Goal: Task Accomplishment & Management: Complete application form

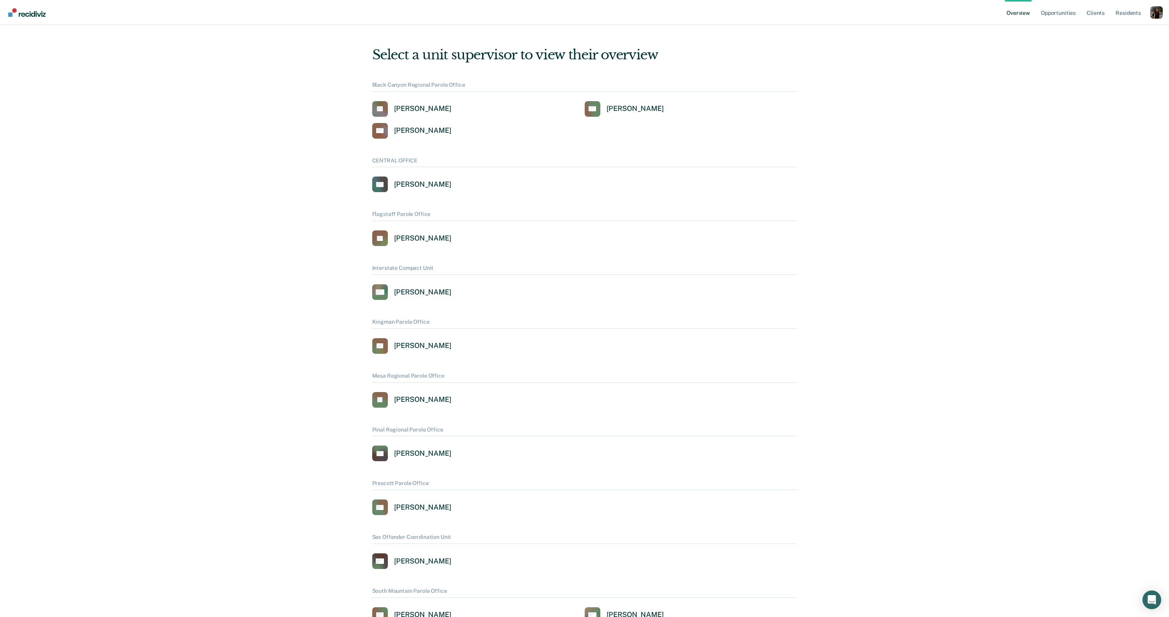
click at [1154, 10] on div "Profile dropdown button" at bounding box center [1156, 12] width 12 height 12
click at [1102, 34] on link "Profile" at bounding box center [1124, 35] width 50 height 7
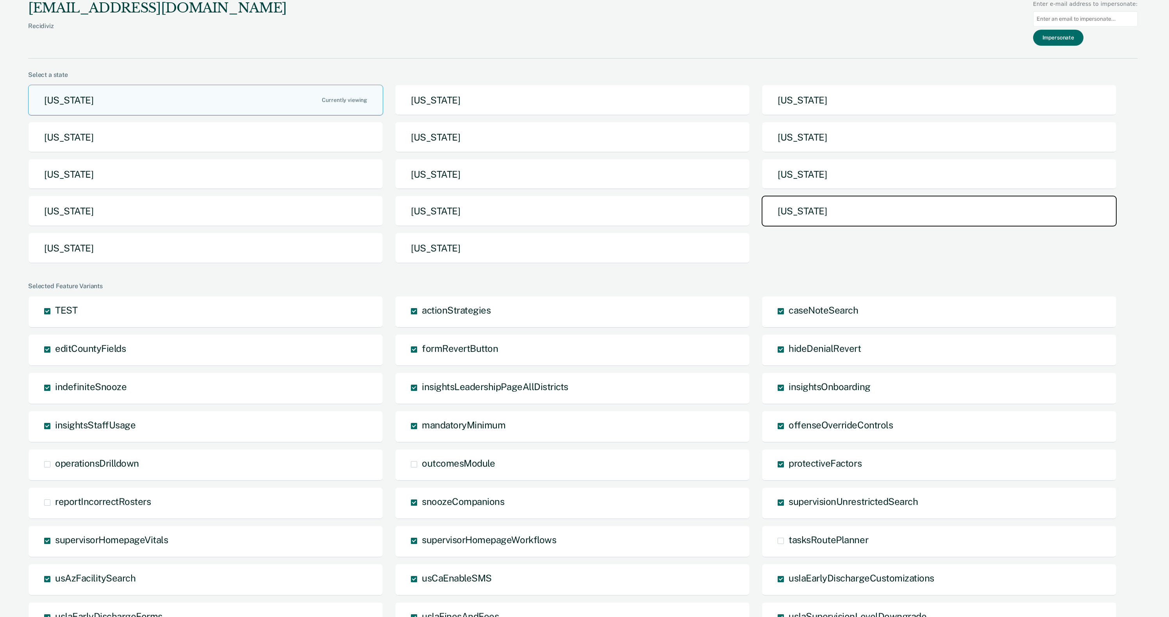
click at [927, 205] on button "[US_STATE]" at bounding box center [938, 211] width 355 height 31
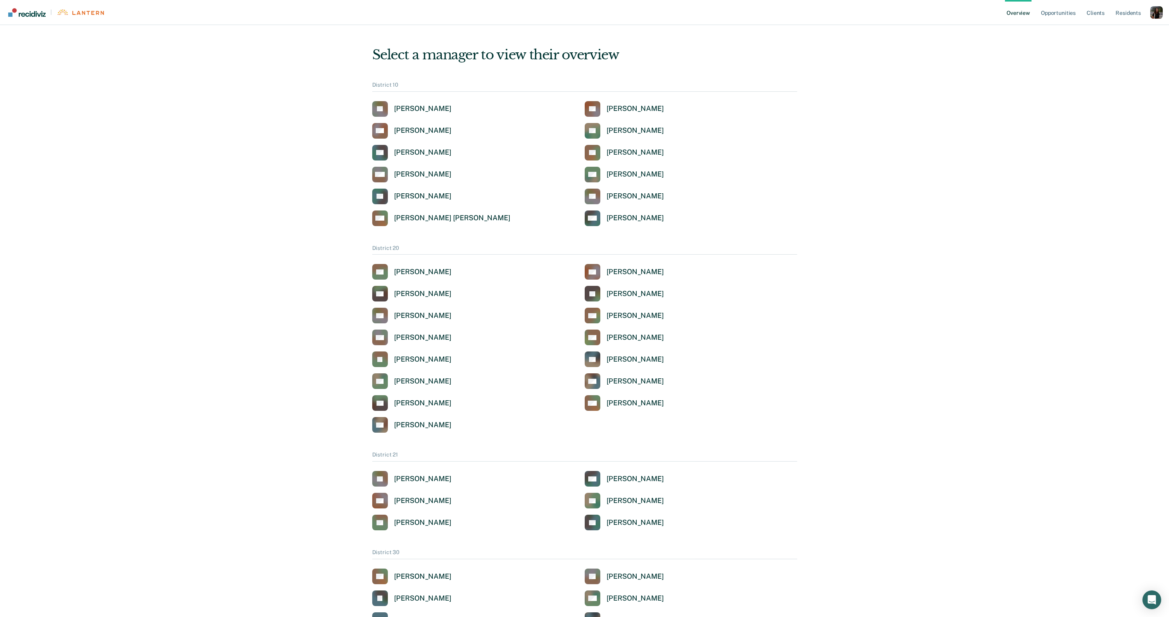
click at [1153, 9] on div "Profile dropdown button" at bounding box center [1156, 12] width 12 height 12
click at [1103, 33] on link "Profile" at bounding box center [1124, 35] width 50 height 7
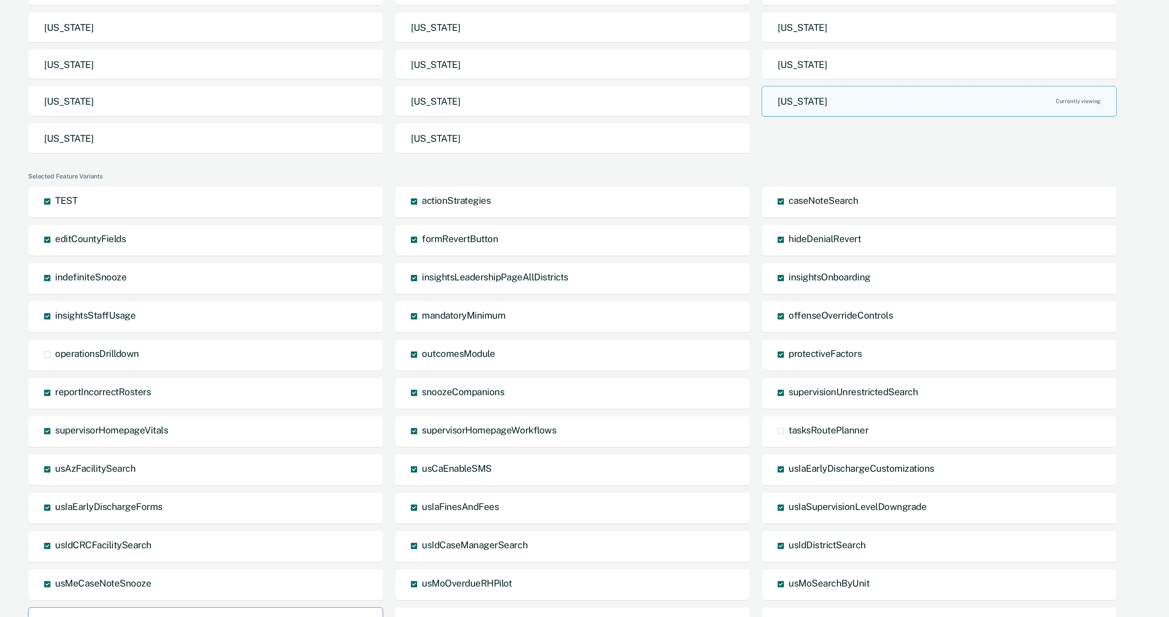
scroll to position [246, 0]
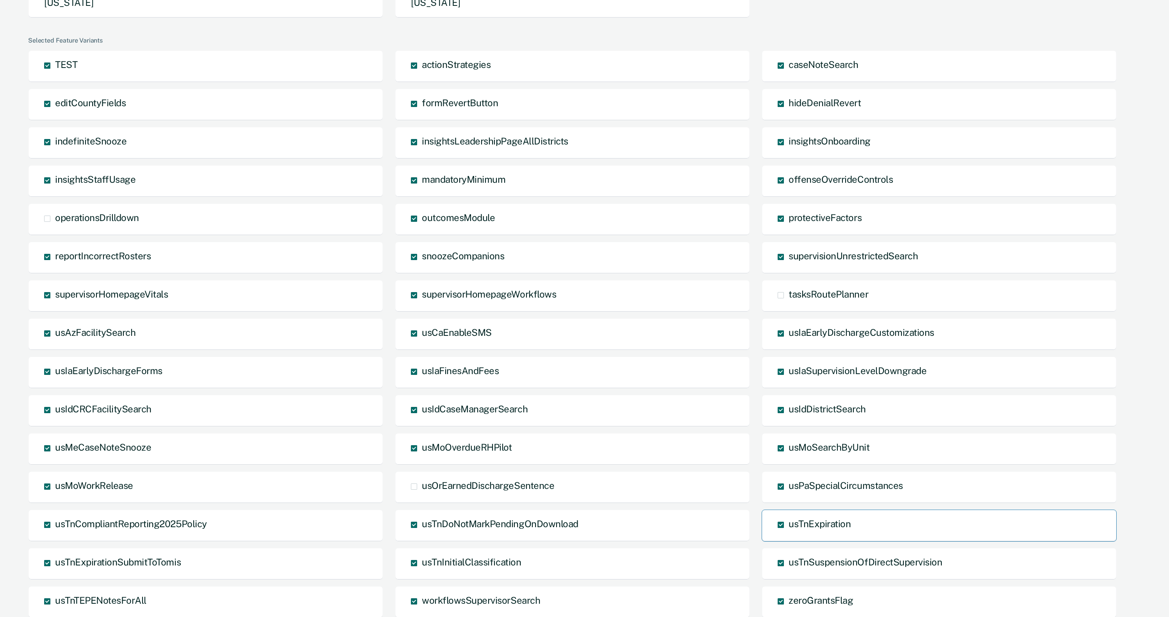
click at [787, 521] on label "usTnExpiration" at bounding box center [782, 522] width 11 height 6
click at [788, 531] on input "usTnExpiration" at bounding box center [788, 531] width 0 height 0
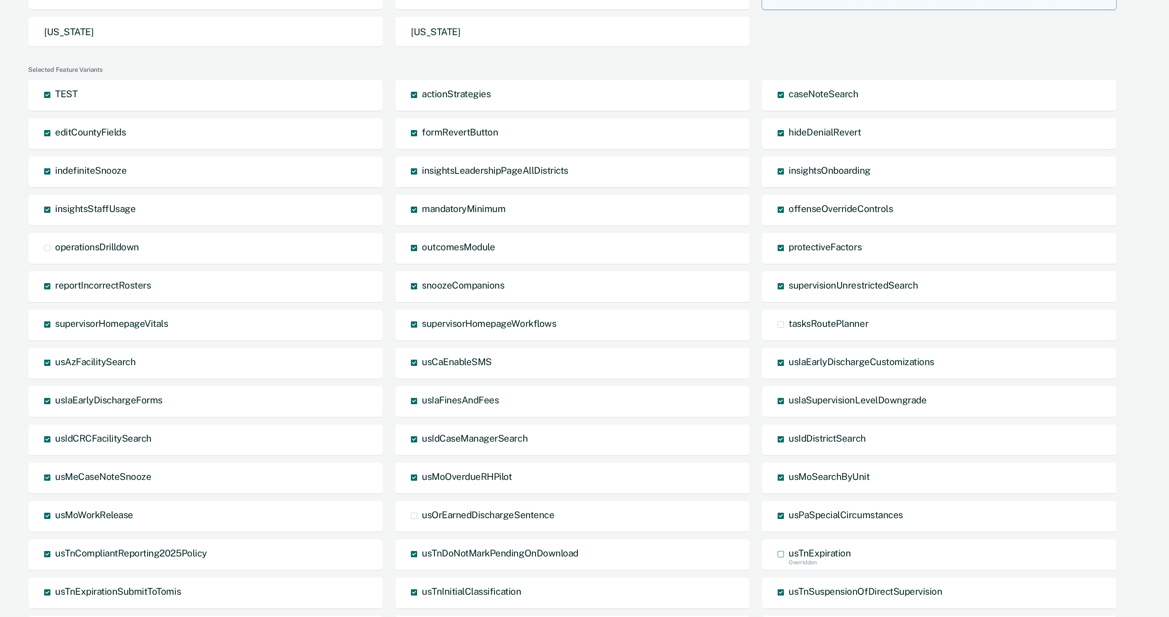
scroll to position [317, 0]
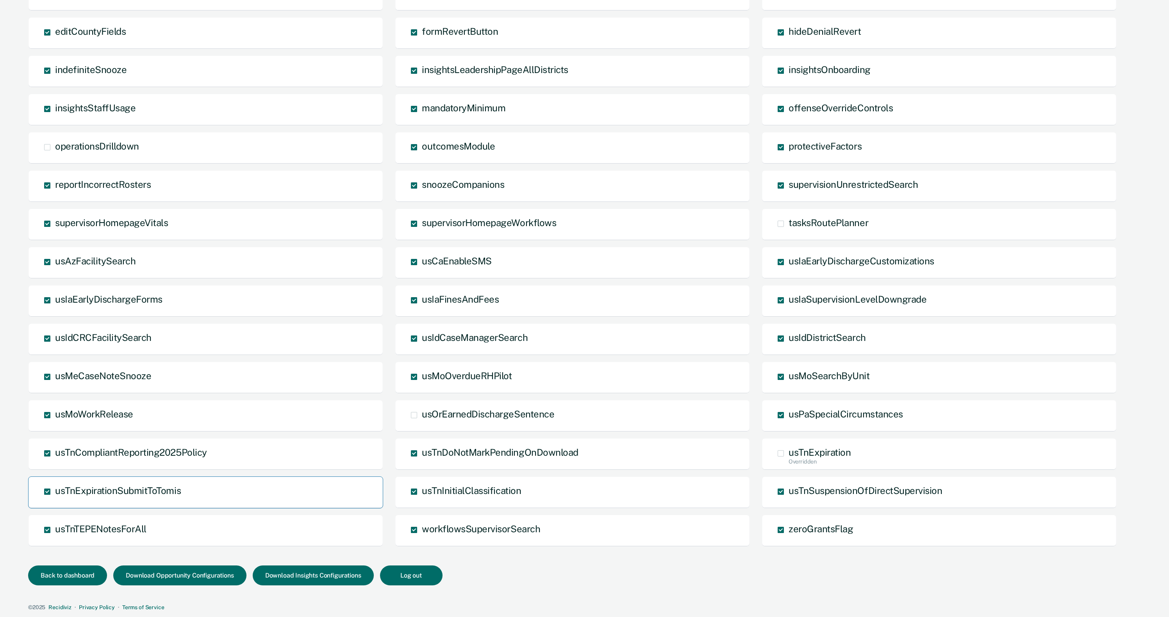
drag, startPoint x: 184, startPoint y: 487, endPoint x: 62, endPoint y: 500, distance: 122.5
click at [62, 500] on div "usTnExpirationSubmitToTomis" at bounding box center [205, 492] width 355 height 32
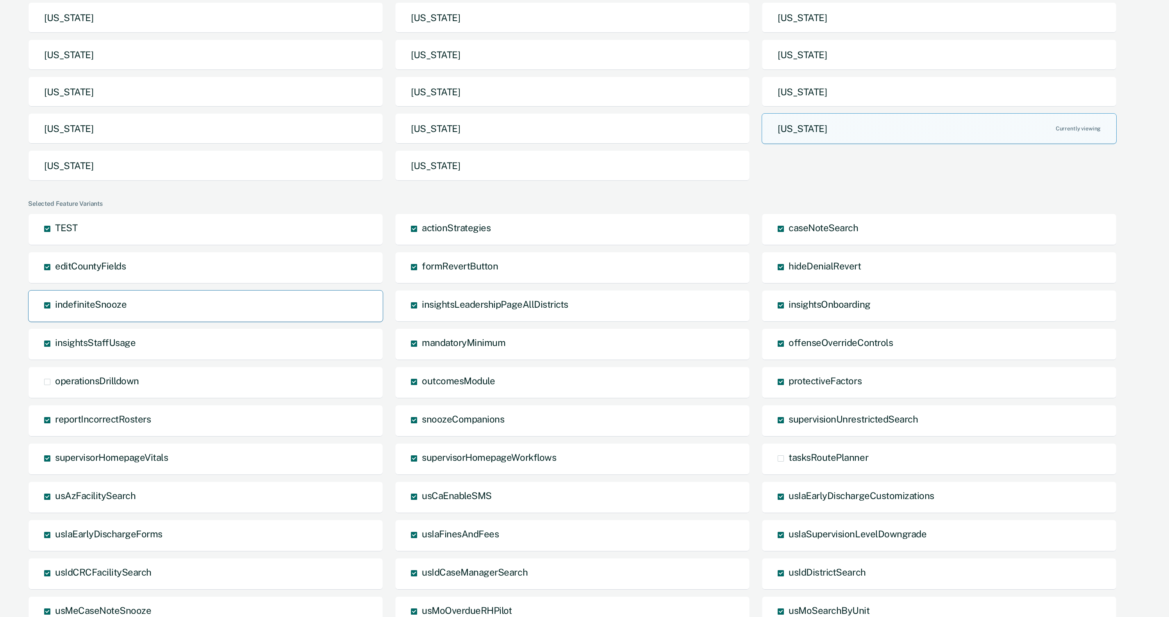
scroll to position [0, 0]
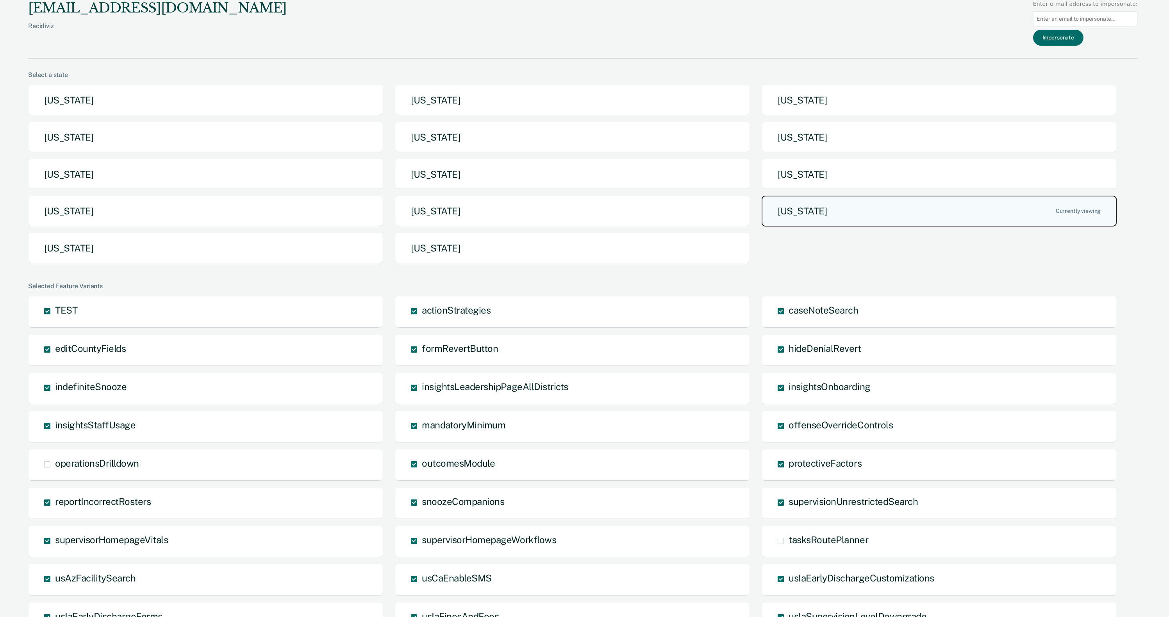
click at [924, 214] on button "[US_STATE]" at bounding box center [938, 211] width 355 height 31
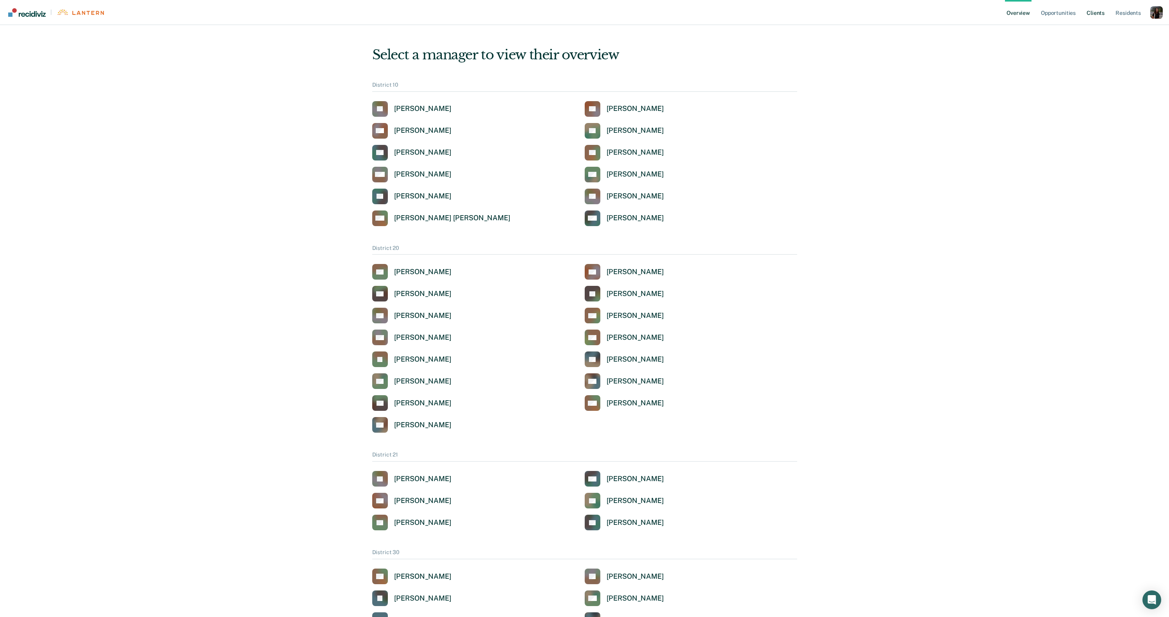
click at [1105, 10] on link "Client s" at bounding box center [1095, 12] width 21 height 25
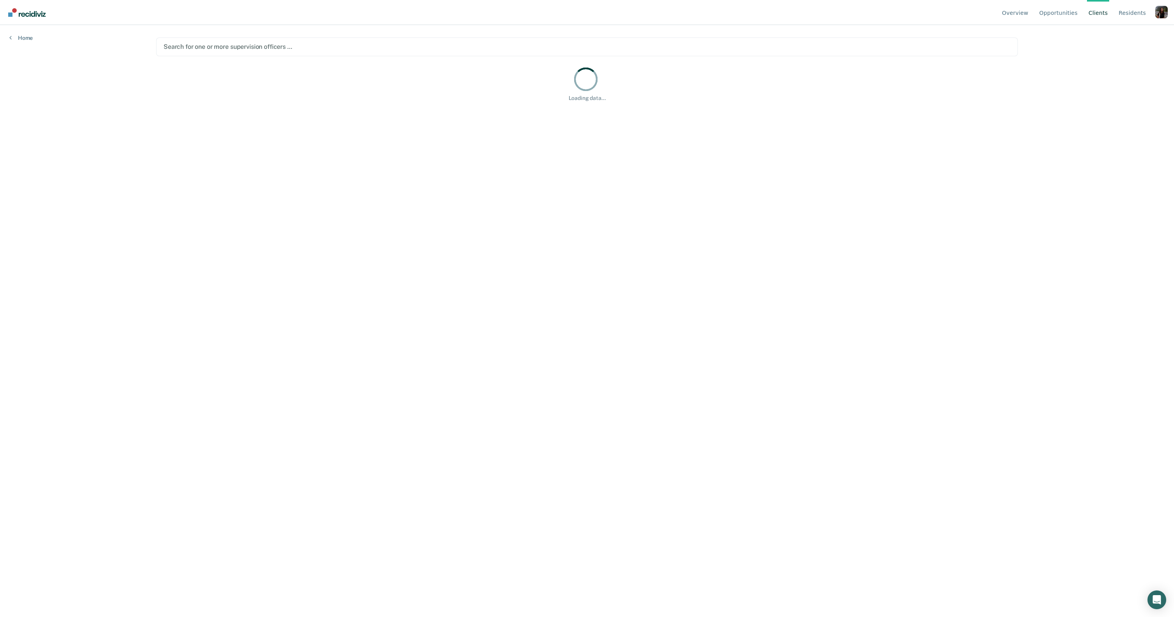
click at [296, 48] on div at bounding box center [587, 46] width 847 height 9
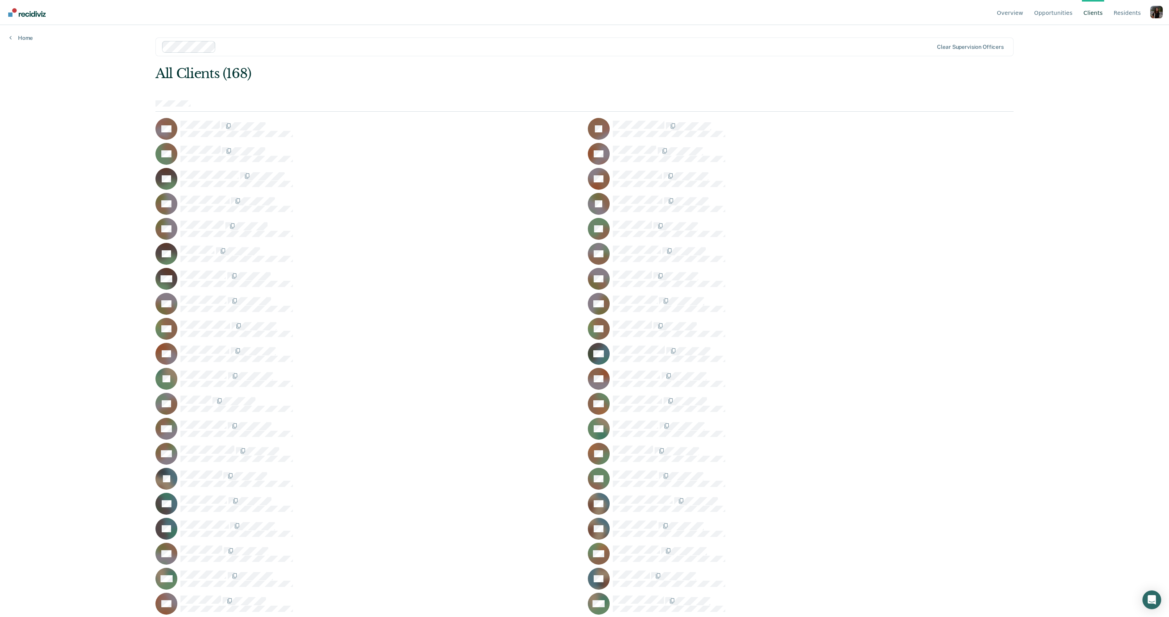
click at [210, 125] on div "Overview Opportunities Client s Resident s Profile How it works Go to Pathways …" at bounding box center [584, 308] width 1169 height 617
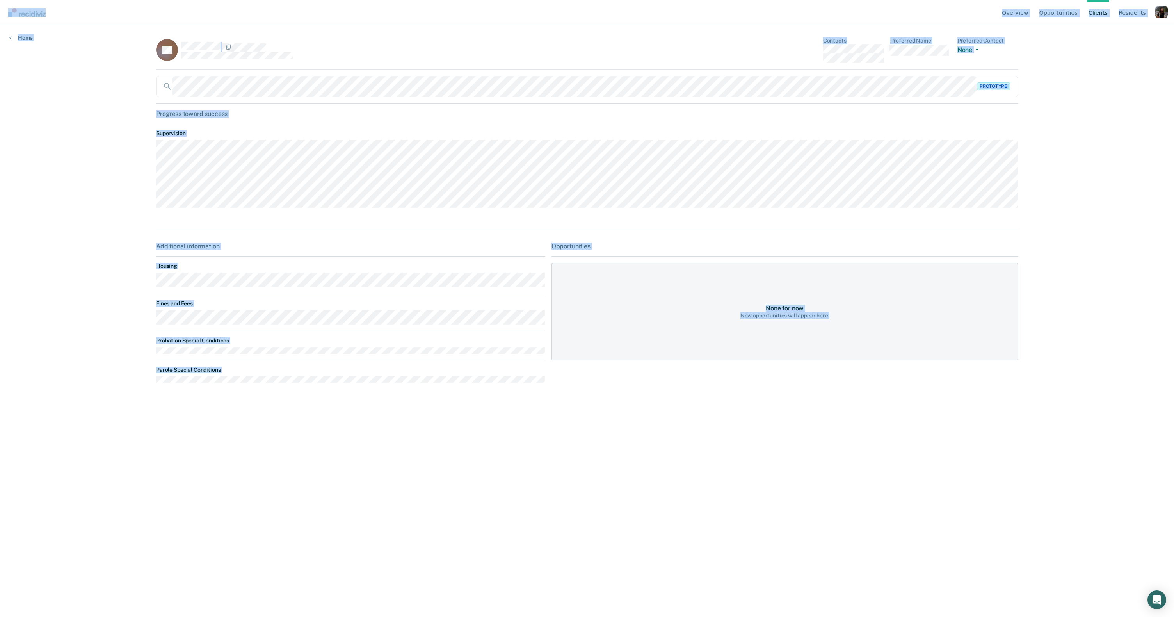
click at [1069, 209] on div "Overview Opportunities Client s Resident s Profile How it works Go to Pathways …" at bounding box center [587, 308] width 1174 height 617
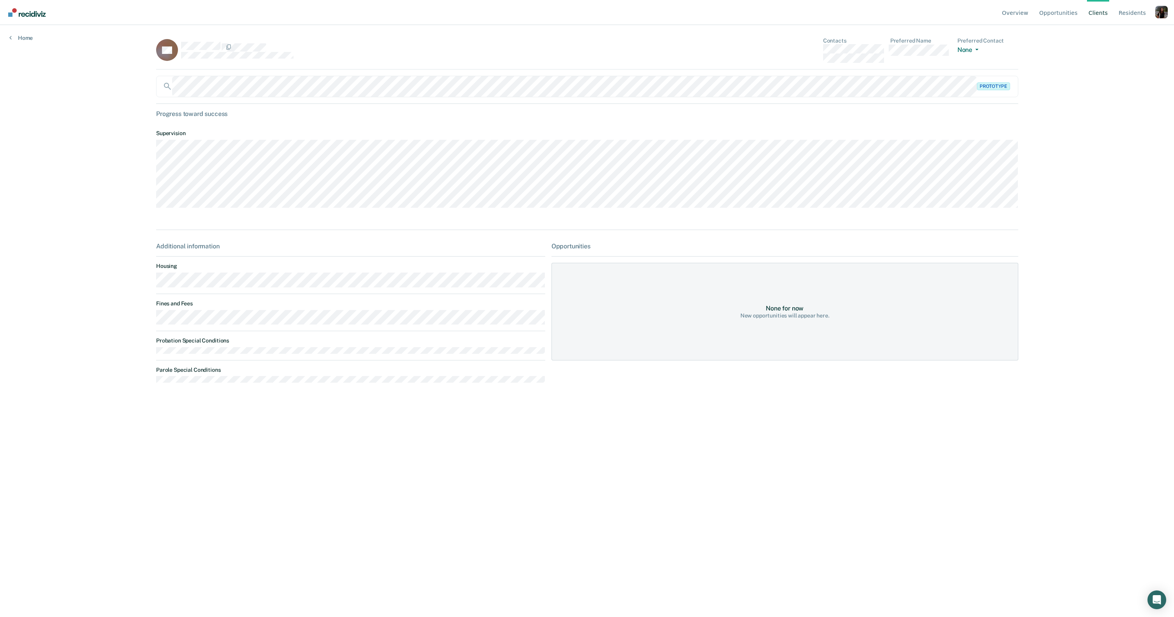
click at [228, 126] on dl "Supervision" at bounding box center [587, 167] width 862 height 87
click at [229, 123] on div "RA Contacts Preferred Name Preferred Contact None Call Text Email None Prototyp…" at bounding box center [587, 217] width 862 height 361
click at [232, 119] on div "RA Contacts Preferred Name Preferred Contact None Call Text Email None Prototyp…" at bounding box center [587, 217] width 862 height 361
click at [235, 115] on div "Progress toward success" at bounding box center [587, 113] width 862 height 7
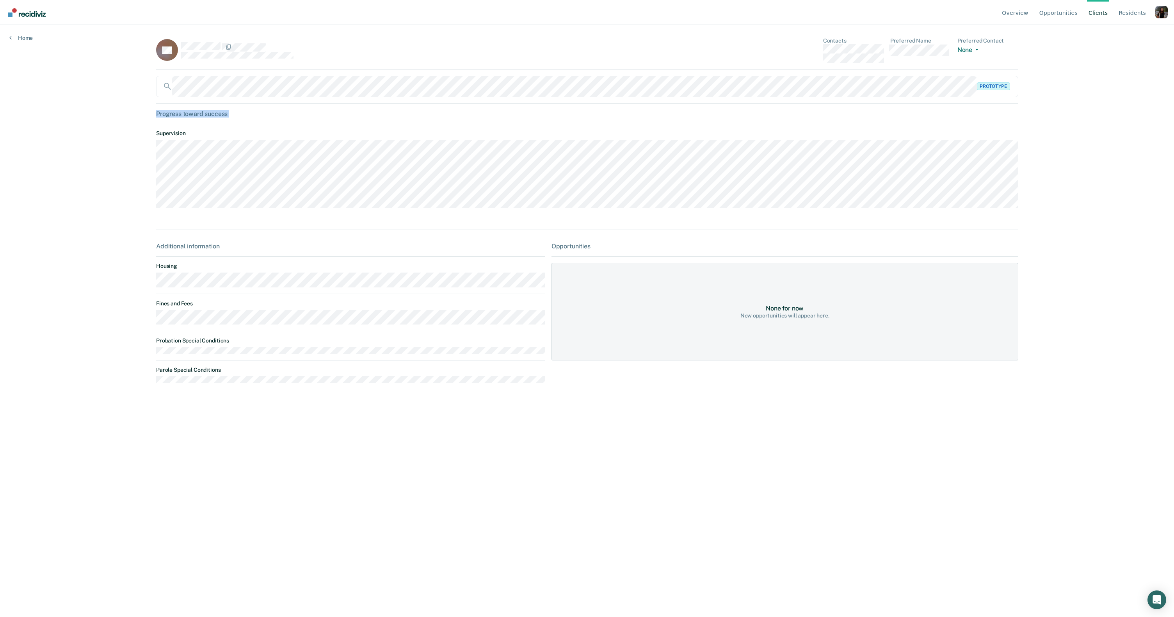
click at [235, 115] on div "Progress toward success" at bounding box center [587, 113] width 862 height 7
click at [232, 120] on div "RA Contacts Preferred Name Preferred Contact None Call Text Email None Prototyp…" at bounding box center [587, 217] width 862 height 361
click at [1161, 12] on div "Profile dropdown button" at bounding box center [1162, 12] width 12 height 12
click at [1109, 35] on link "Profile" at bounding box center [1130, 36] width 50 height 7
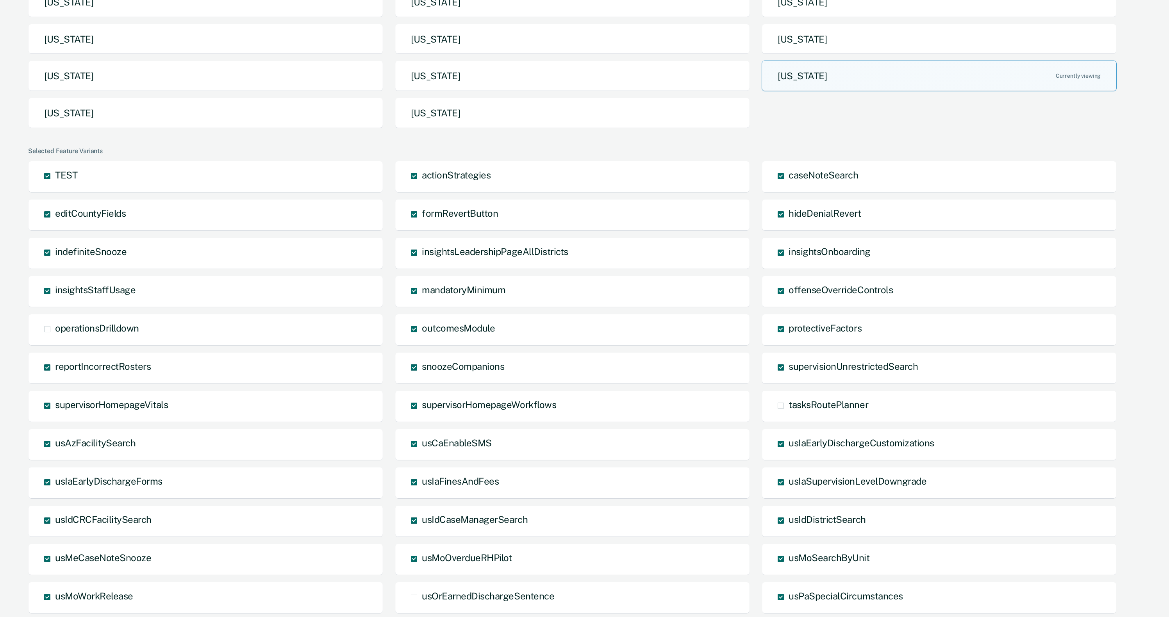
scroll to position [311, 0]
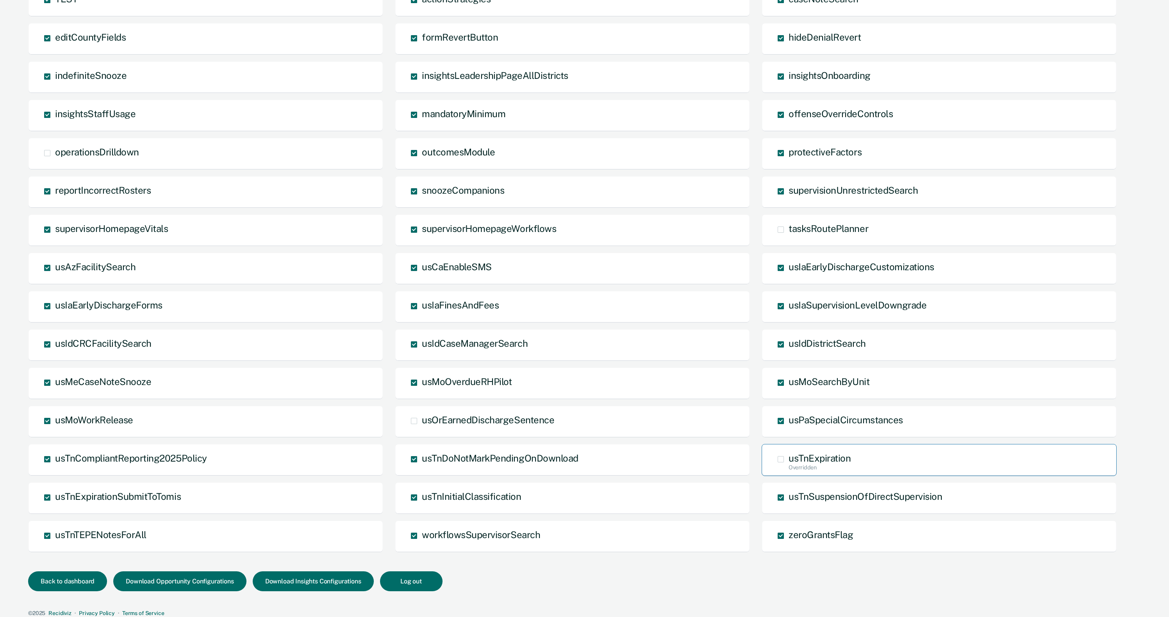
click at [794, 457] on span "usTnExpiration Overridden" at bounding box center [819, 457] width 62 height 11
click at [788, 472] on input "usTnExpiration Overridden" at bounding box center [788, 472] width 0 height 0
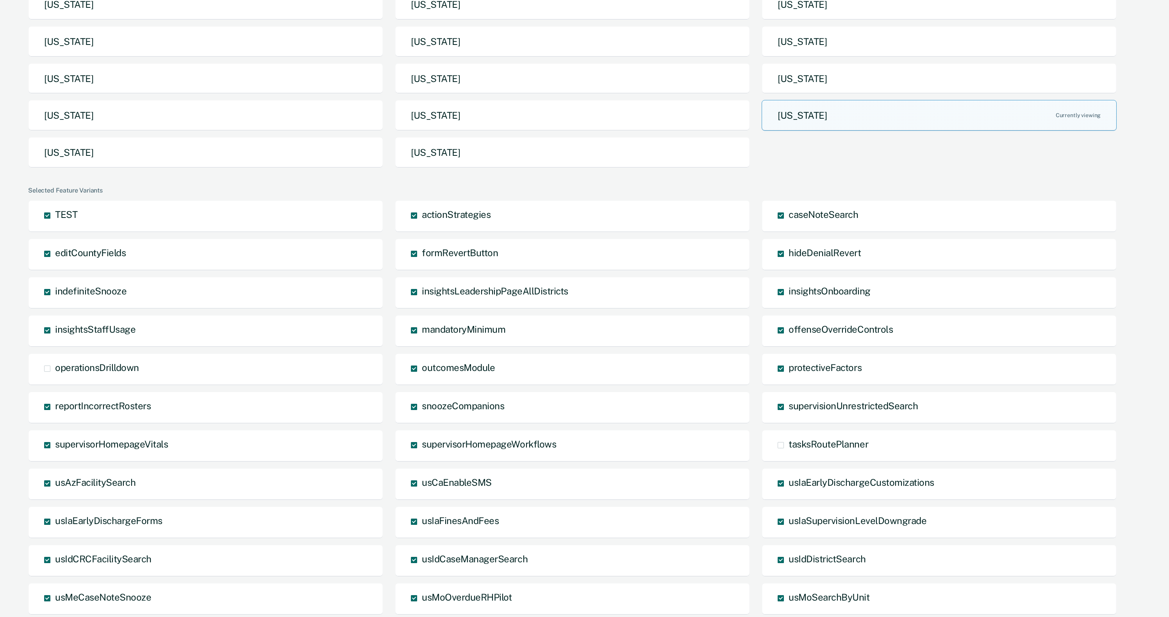
scroll to position [0, 0]
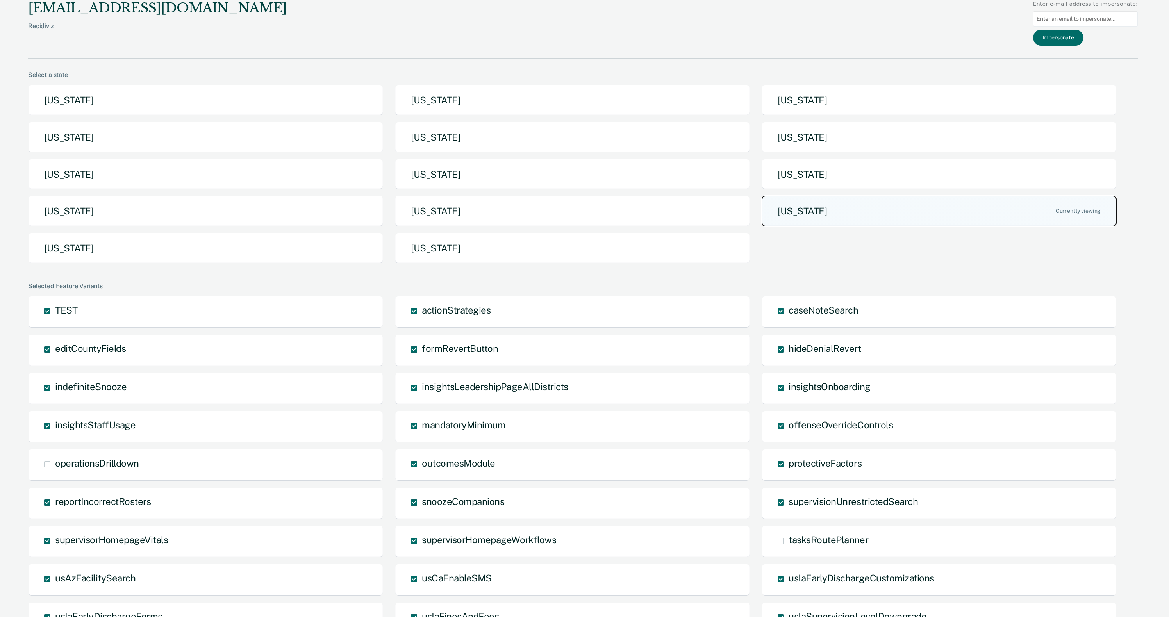
click at [797, 211] on button "[US_STATE]" at bounding box center [938, 211] width 355 height 31
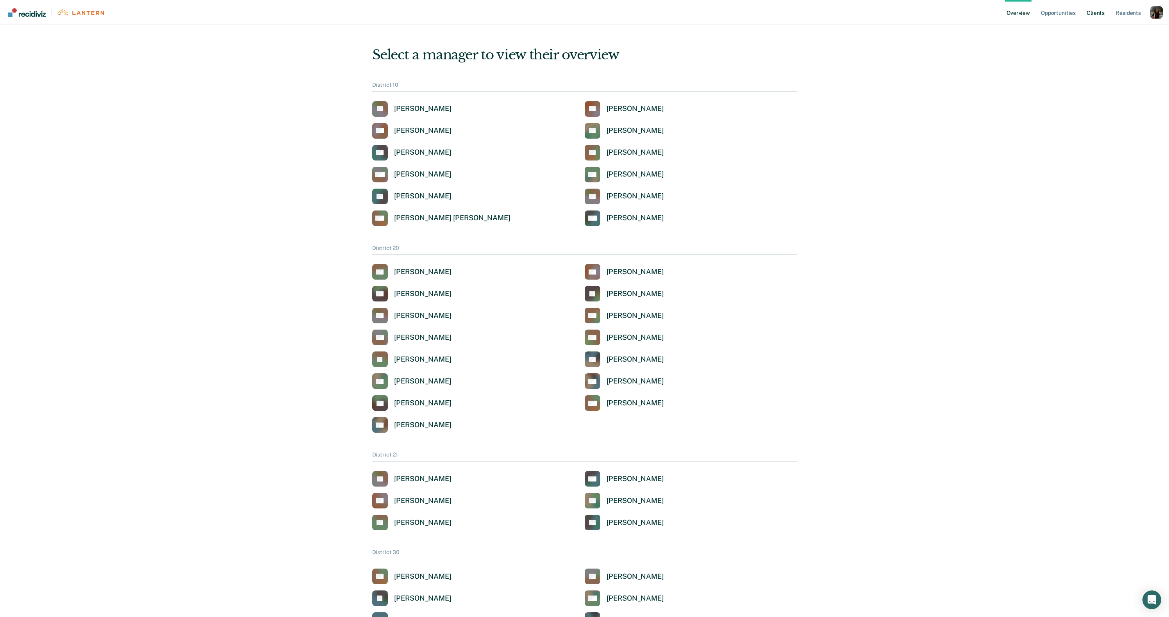
click at [1087, 11] on link "Client s" at bounding box center [1095, 12] width 21 height 25
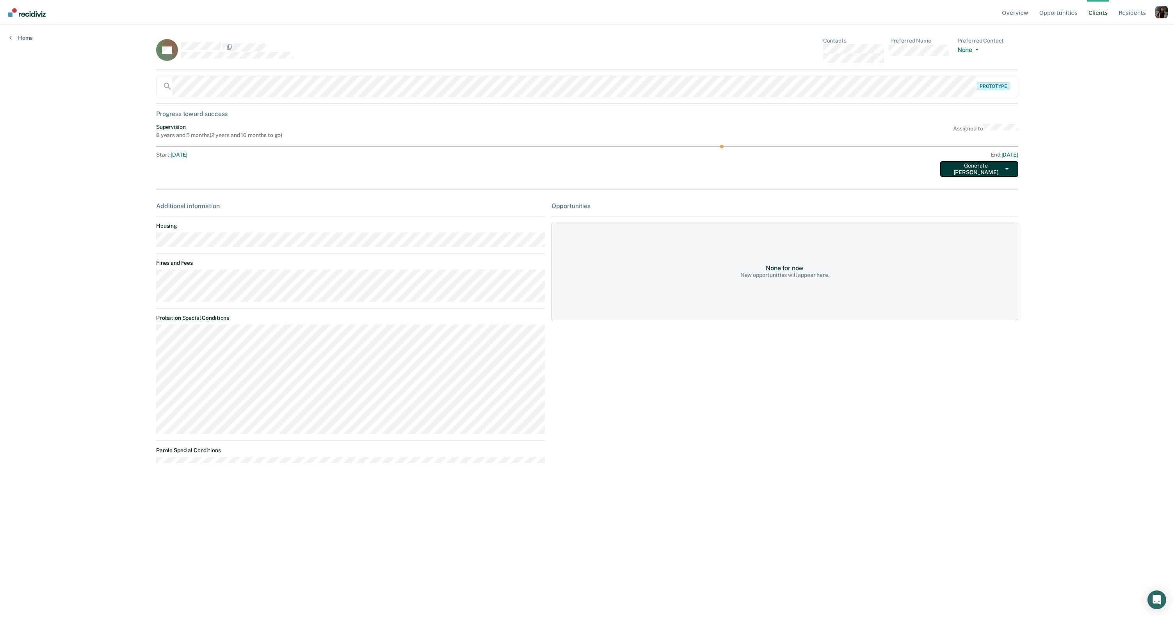
click at [1011, 171] on button "Generate [PERSON_NAME]" at bounding box center [980, 169] width 78 height 16
click at [1006, 186] on button "Supervision Expiration" at bounding box center [978, 184] width 75 height 12
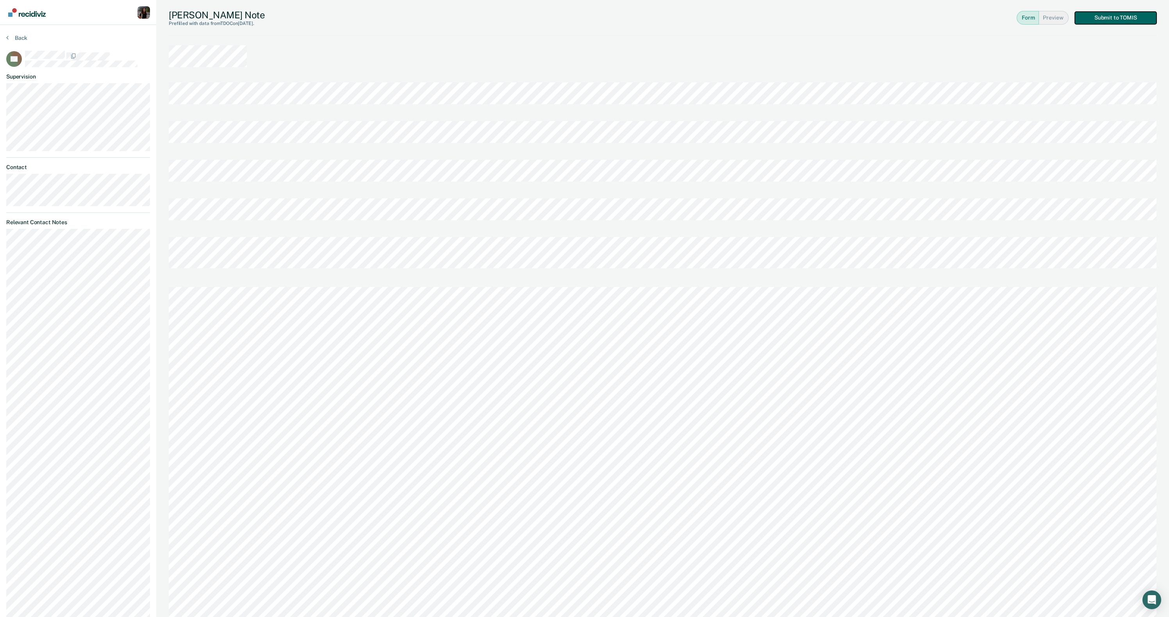
click at [1122, 21] on button "Submit to TOMIS" at bounding box center [1115, 18] width 82 height 12
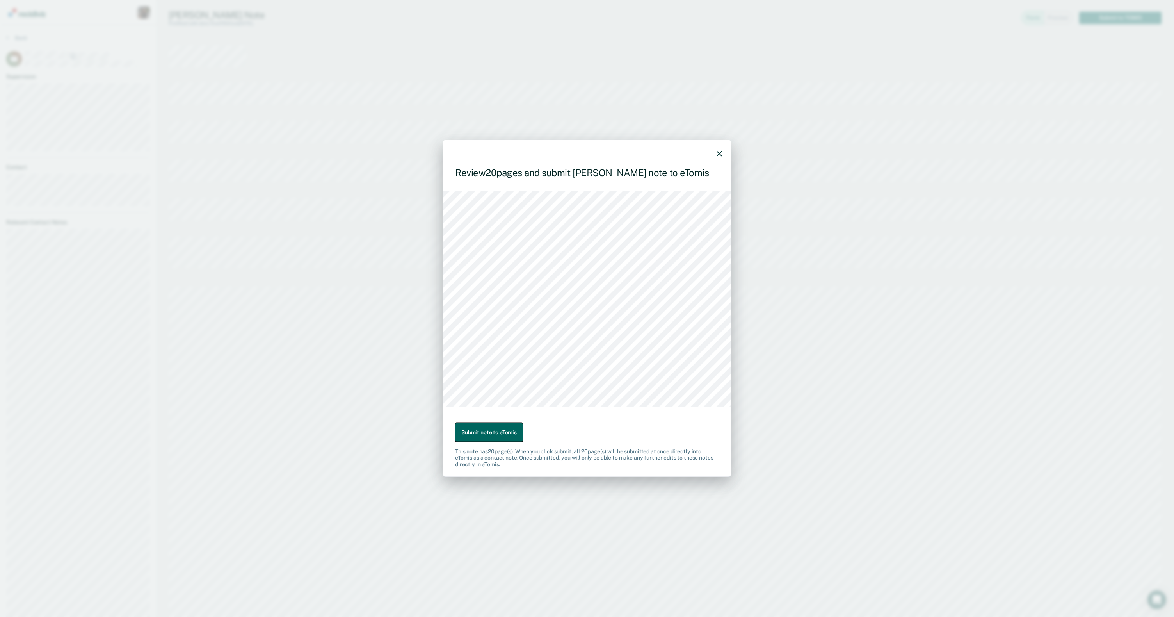
click at [500, 429] on button "Submit note to eTomis" at bounding box center [489, 431] width 68 height 19
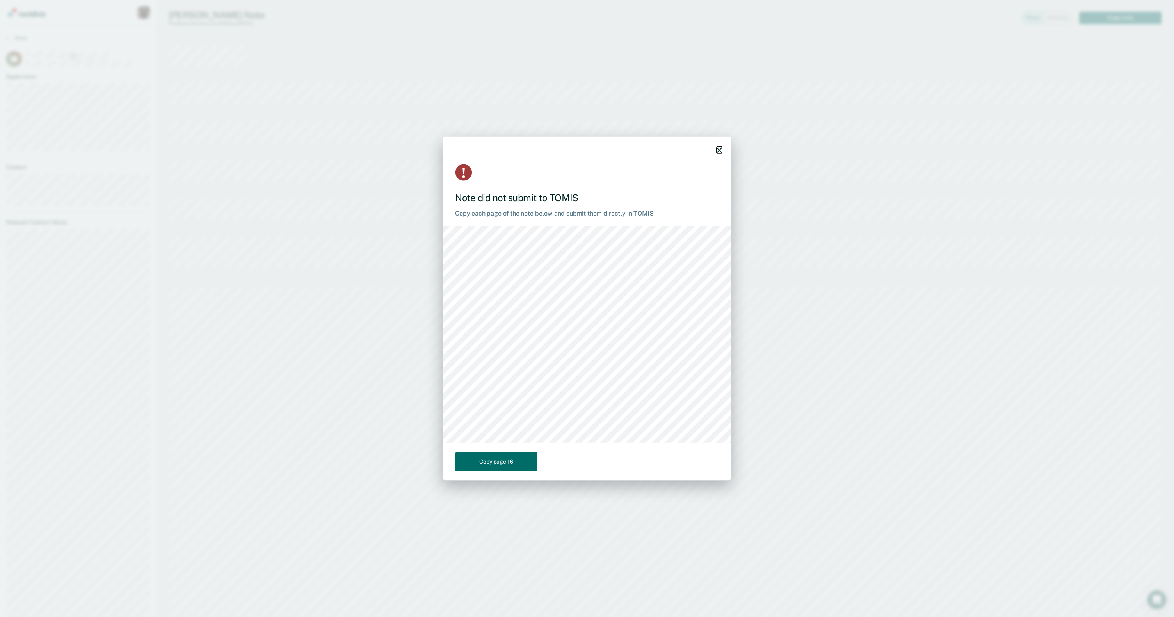
click at [722, 150] on icon "button" at bounding box center [719, 150] width 5 height 5
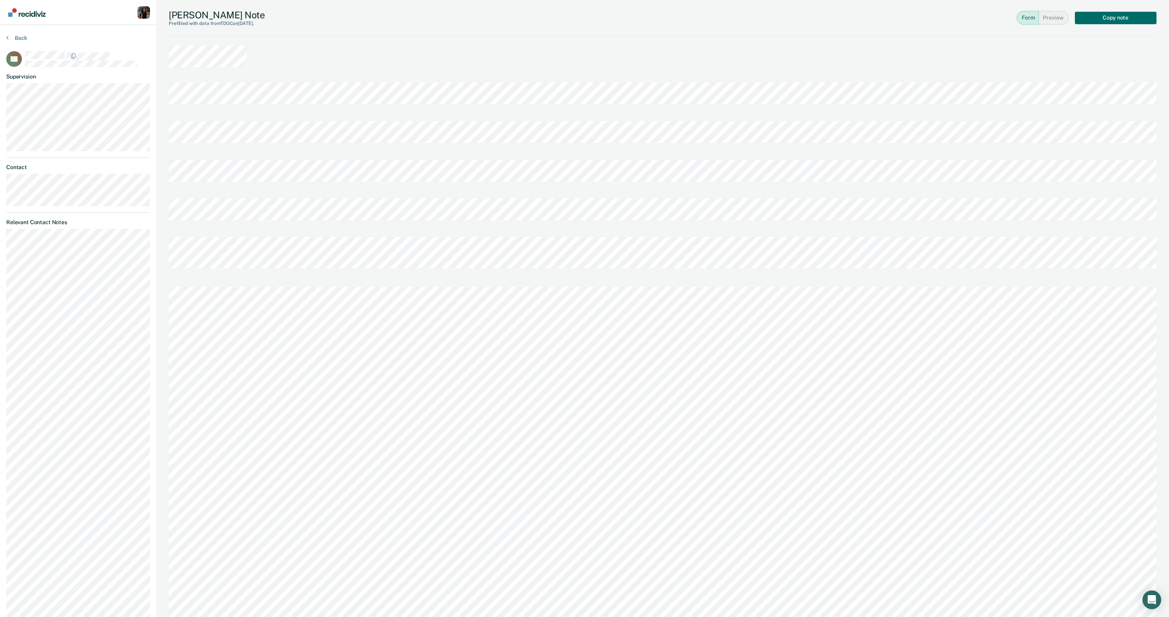
drag, startPoint x: 865, startPoint y: 43, endPoint x: 860, endPoint y: 43, distance: 5.1
click at [754, 24] on div "[PERSON_NAME] Note Prefilled with data from TDOC on [DATE] . Form Preview Copy …" at bounding box center [662, 18] width 987 height 36
click at [146, 13] on div "Profile dropdown button" at bounding box center [143, 12] width 12 height 12
click at [101, 37] on link "Profile" at bounding box center [112, 36] width 50 height 7
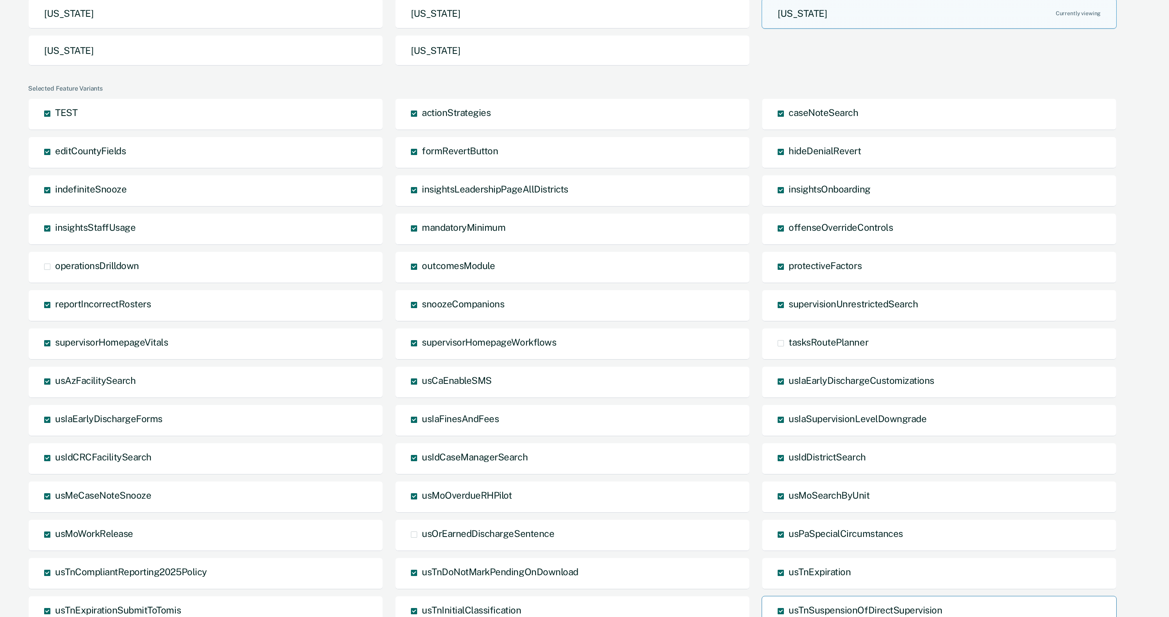
scroll to position [317, 0]
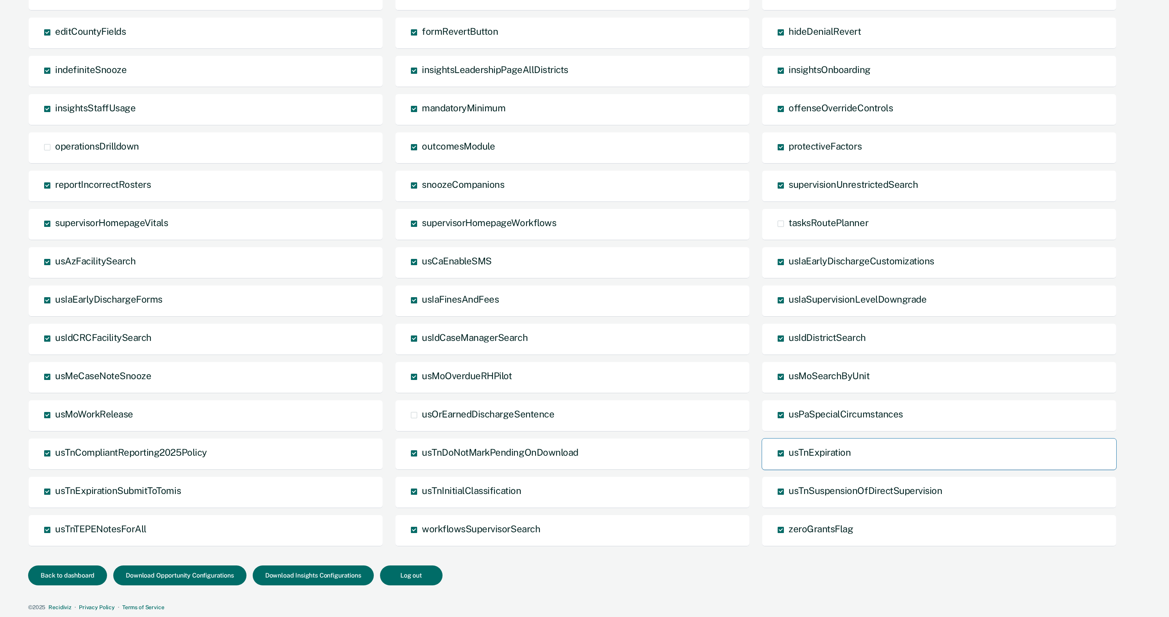
click at [805, 452] on span "usTnExpiration" at bounding box center [819, 452] width 62 height 11
click at [788, 459] on input "usTnExpiration" at bounding box center [788, 459] width 0 height 0
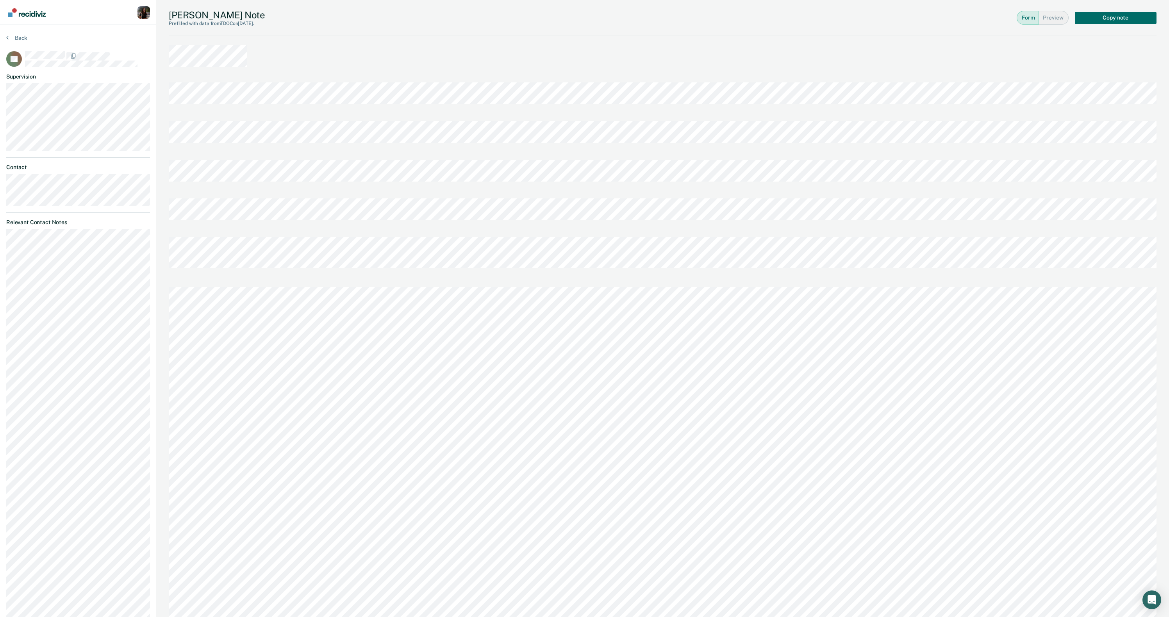
click at [19, 37] on button "Back" at bounding box center [16, 37] width 21 height 7
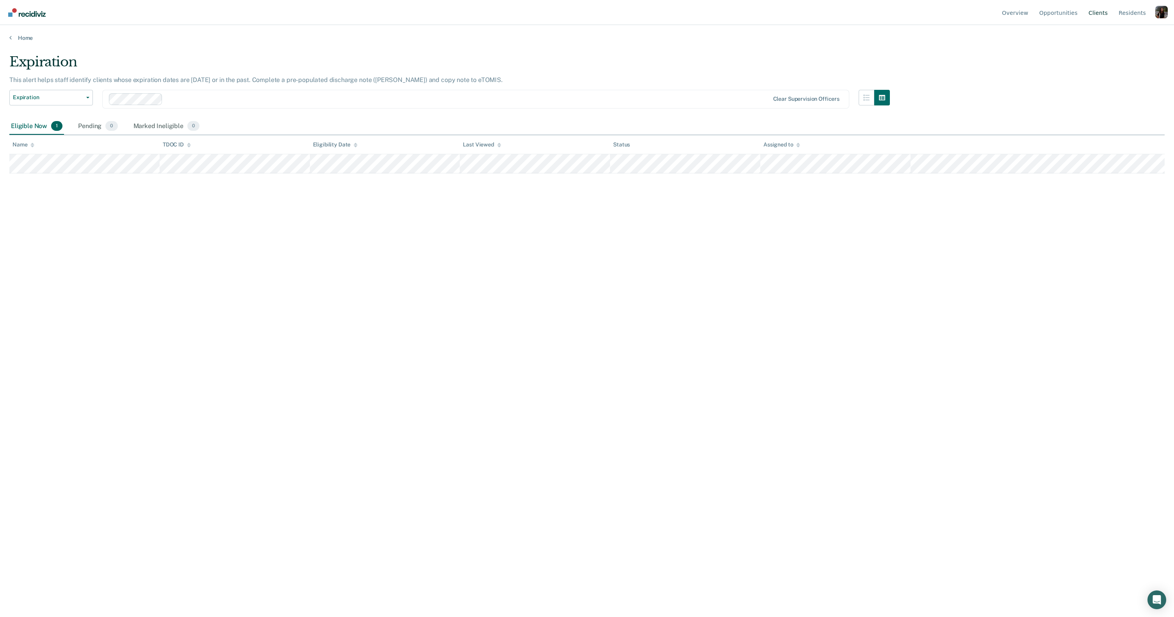
click at [1101, 11] on link "Client s" at bounding box center [1098, 12] width 22 height 25
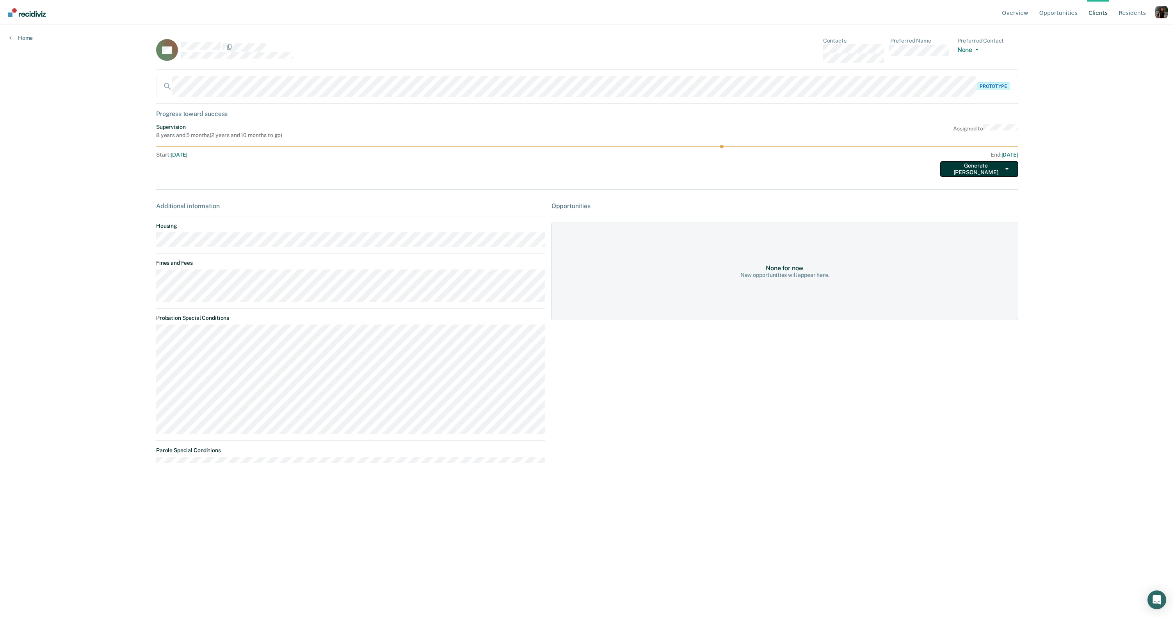
click at [990, 167] on button "Generate [PERSON_NAME]" at bounding box center [980, 169] width 78 height 16
click at [982, 184] on button "Supervision Expiration" at bounding box center [978, 184] width 75 height 12
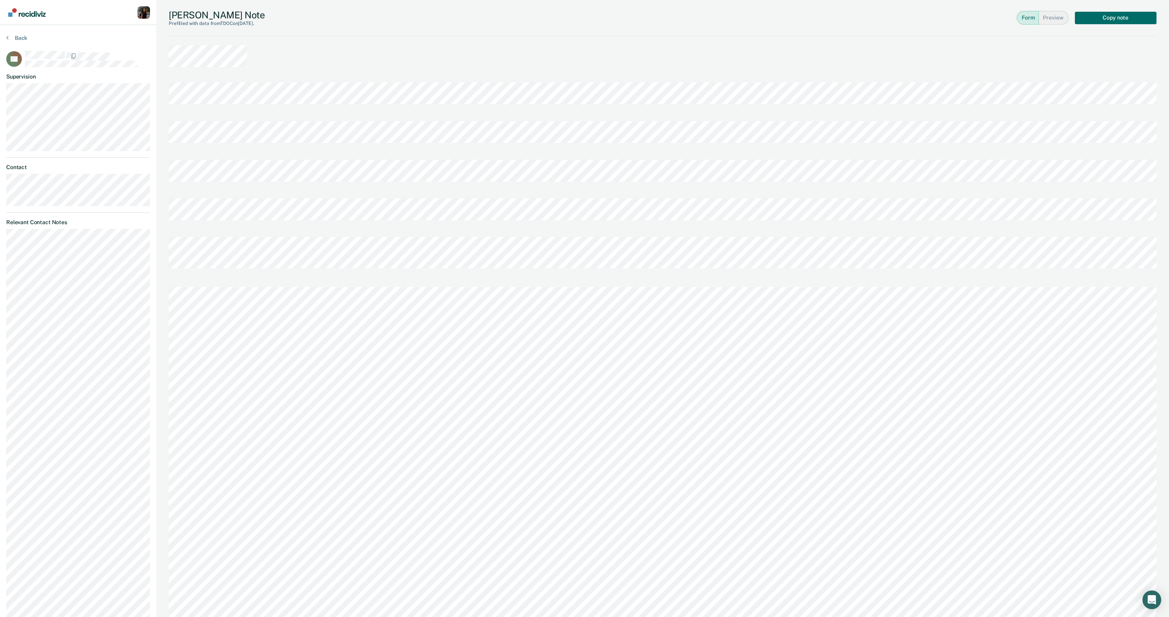
click at [146, 14] on div "Profile dropdown button" at bounding box center [143, 12] width 12 height 12
click at [100, 36] on link "Profile" at bounding box center [112, 36] width 50 height 7
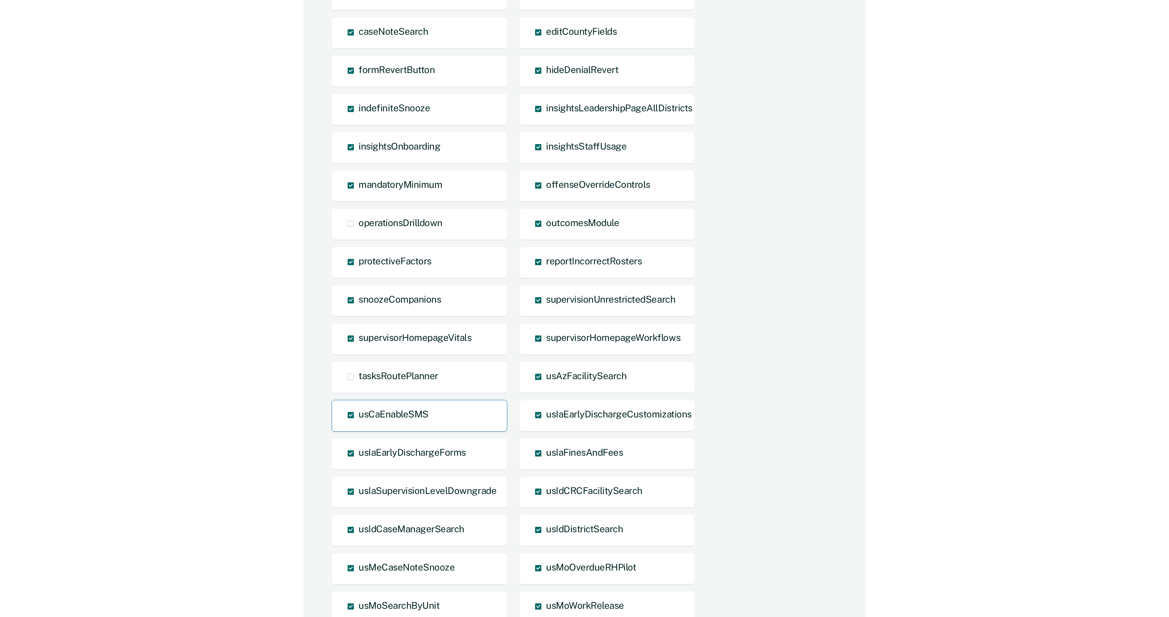
scroll to position [317, 0]
